Goal: Participate in discussion: Engage in conversation with other users on a specific topic

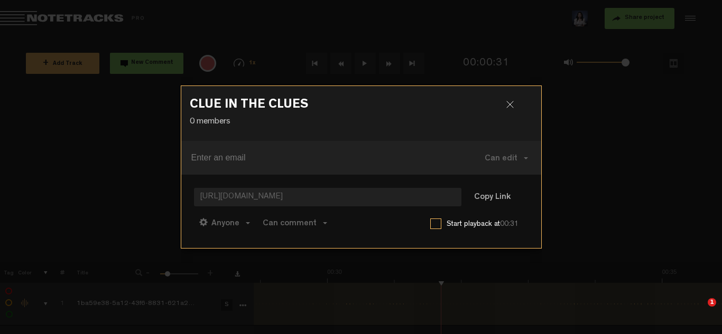
click at [513, 106] on div at bounding box center [514, 109] width 16 height 16
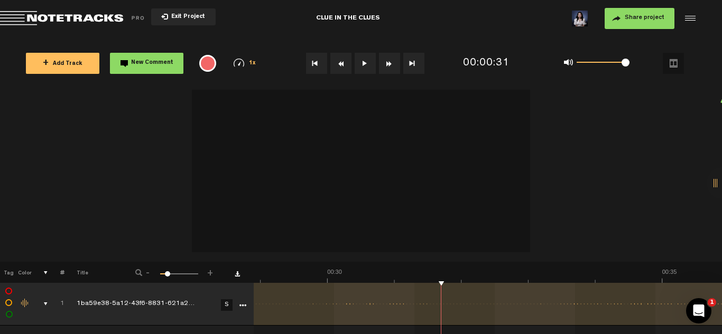
click at [46, 306] on div "comments, stamps & drawings" at bounding box center [41, 304] width 16 height 11
click at [48, 306] on div "comments, stamps & drawings" at bounding box center [41, 304] width 16 height 11
click at [49, 302] on td "1" at bounding box center [56, 304] width 16 height 43
click at [46, 304] on div "comments, stamps & drawings" at bounding box center [41, 304] width 16 height 11
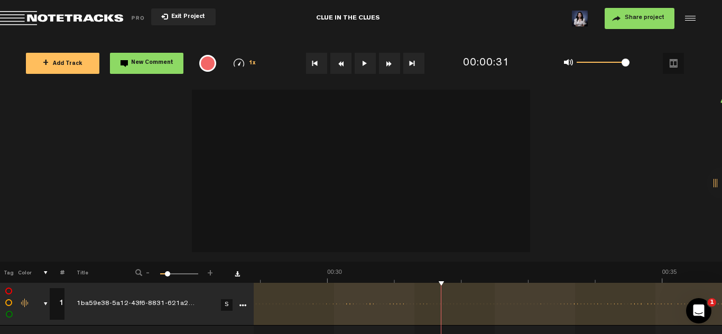
scroll to position [0, 0]
click at [696, 314] on icon "Open Intercom Messenger" at bounding box center [696, 309] width 17 height 17
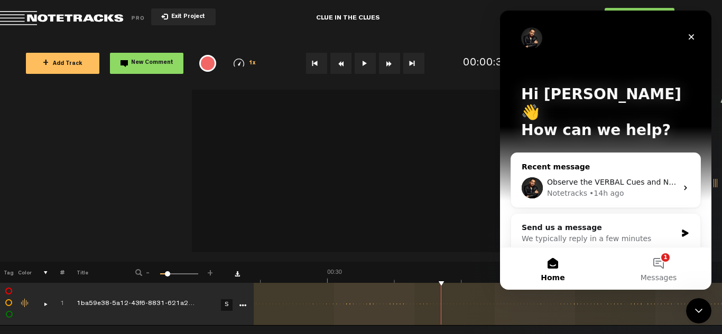
click at [655, 188] on div "Notetracks • 14h ago" at bounding box center [612, 193] width 130 height 11
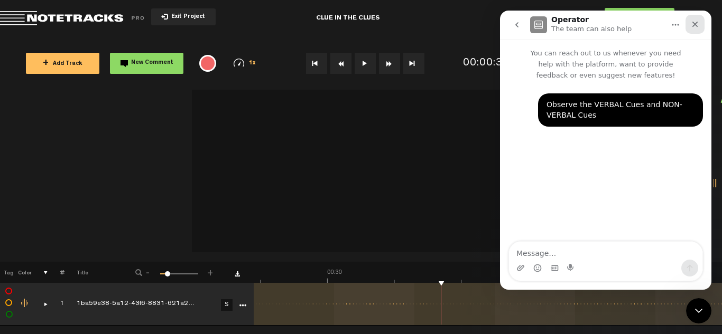
click at [697, 25] on icon "Close" at bounding box center [695, 24] width 8 height 8
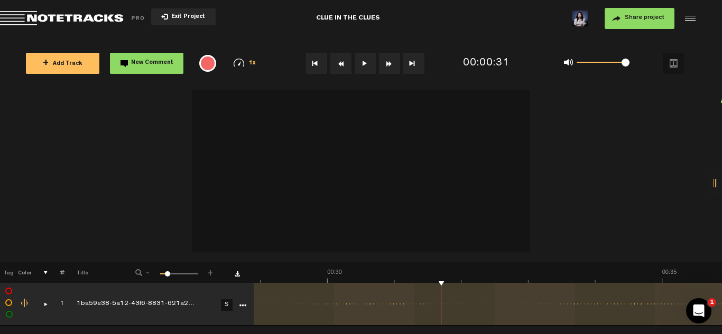
click at [41, 305] on div "comments, stamps & drawings" at bounding box center [41, 304] width 16 height 11
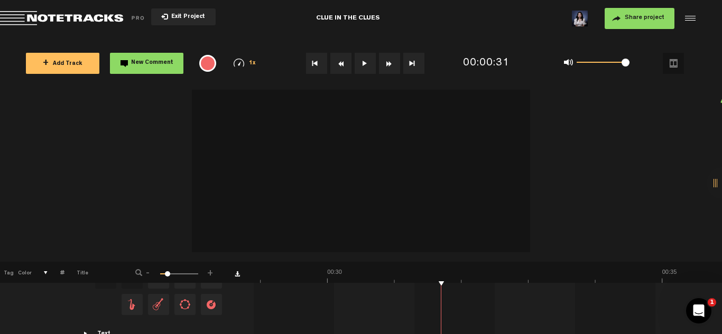
scroll to position [311, 0]
click at [359, 66] on button at bounding box center [364, 63] width 21 height 21
click at [548, 291] on td "["d",[[[2,4]A[-4,-3A0,-4A-1,-E,-2A-4,-4A-2,0A-1,-1A-7,0A-4,4A-1,2A0,9A1,E,2A1,E…" at bounding box center [488, 259] width 469 height 150
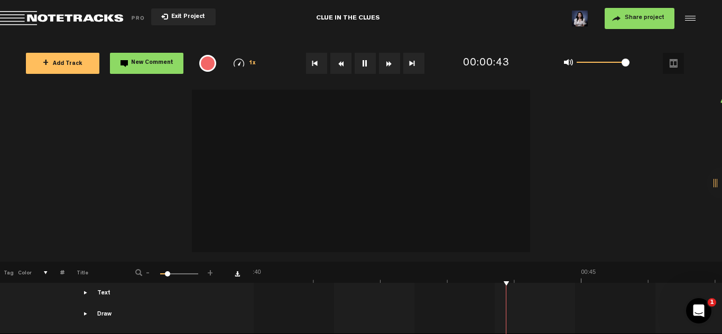
drag, startPoint x: 654, startPoint y: 291, endPoint x: 542, endPoint y: 292, distance: 112.0
click at [601, 298] on td "["d",[[[2,4]A[-4,-3A0,-4A-1,-E,-2A-4,-4A-2,0A-1,-1A-7,0A-4,4A-1,2A0,9A1,E,2A1,E…" at bounding box center [488, 259] width 469 height 150
click at [155, 60] on span "New Comment" at bounding box center [152, 63] width 42 height 6
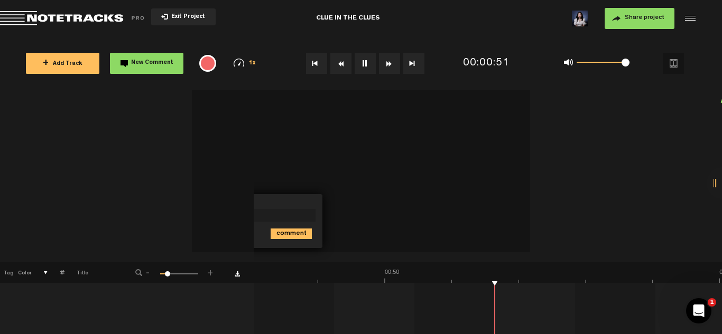
scroll to position [0, 3215]
click at [564, 213] on div at bounding box center [361, 172] width 722 height 179
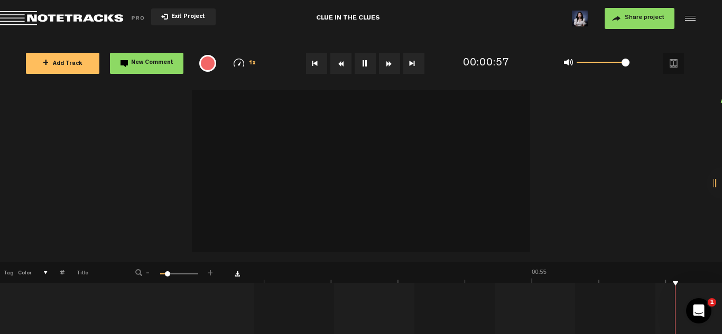
scroll to position [0, 3590]
click at [691, 16] on div at bounding box center [688, 19] width 16 height 16
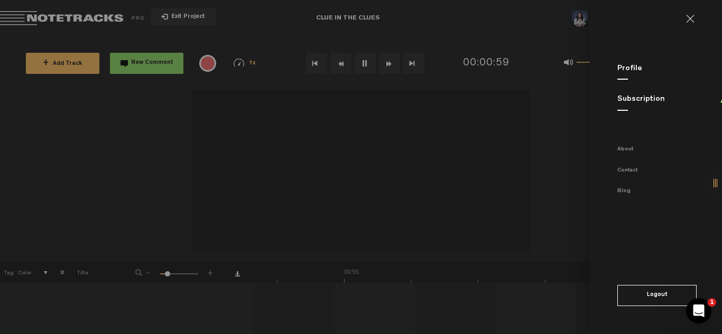
scroll to position [0, 3777]
click at [696, 17] on link at bounding box center [694, 19] width 17 height 8
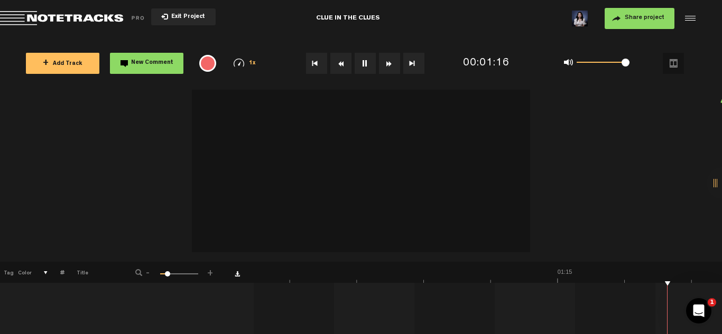
scroll to position [0, 4903]
click at [366, 59] on button at bounding box center [364, 63] width 21 height 21
click at [367, 64] on button at bounding box center [364, 63] width 21 height 21
click at [368, 68] on button at bounding box center [364, 63] width 21 height 21
